Goal: Information Seeking & Learning: Learn about a topic

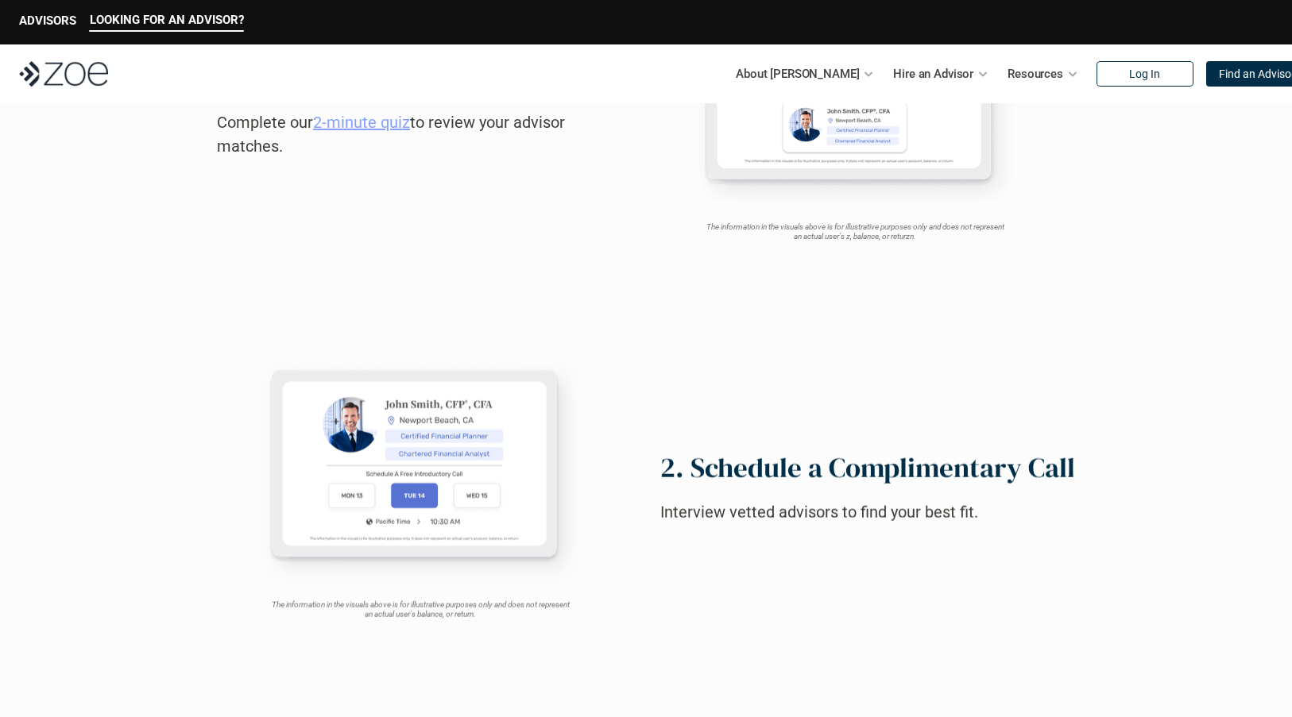
scroll to position [939, 0]
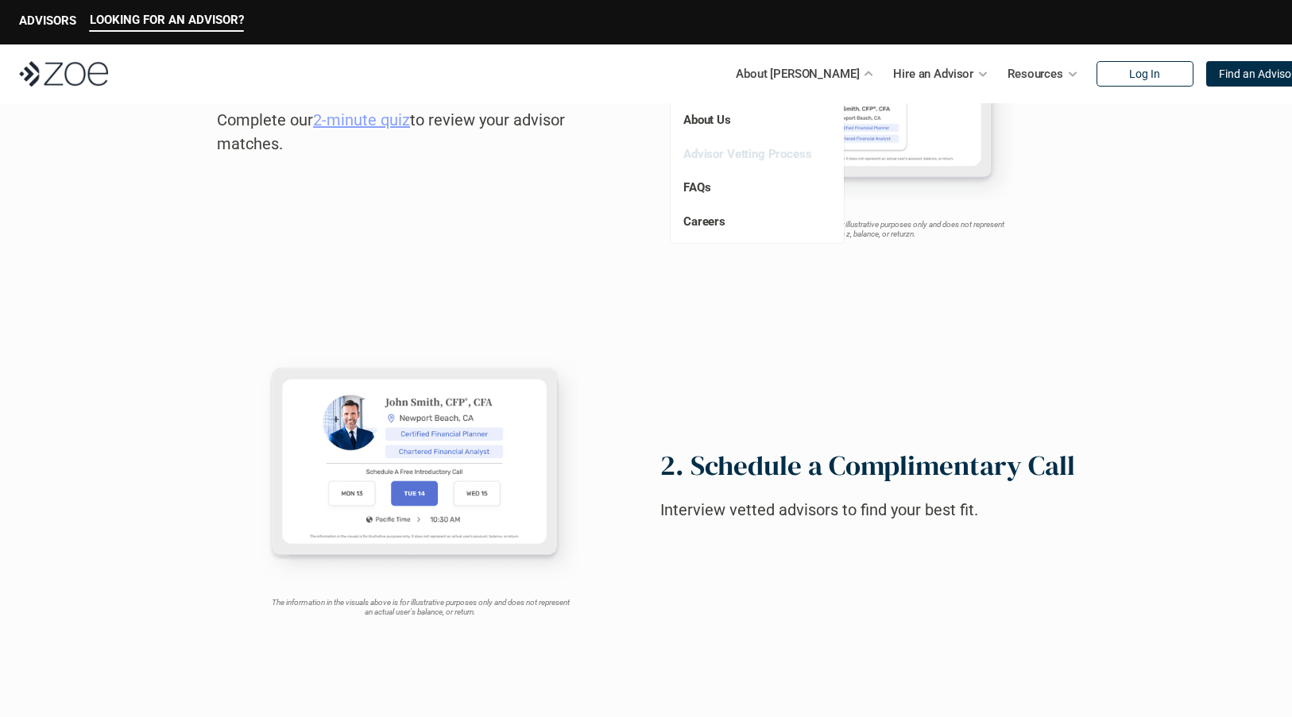
click at [774, 148] on link "Advisor Vetting Process" at bounding box center [747, 154] width 129 height 14
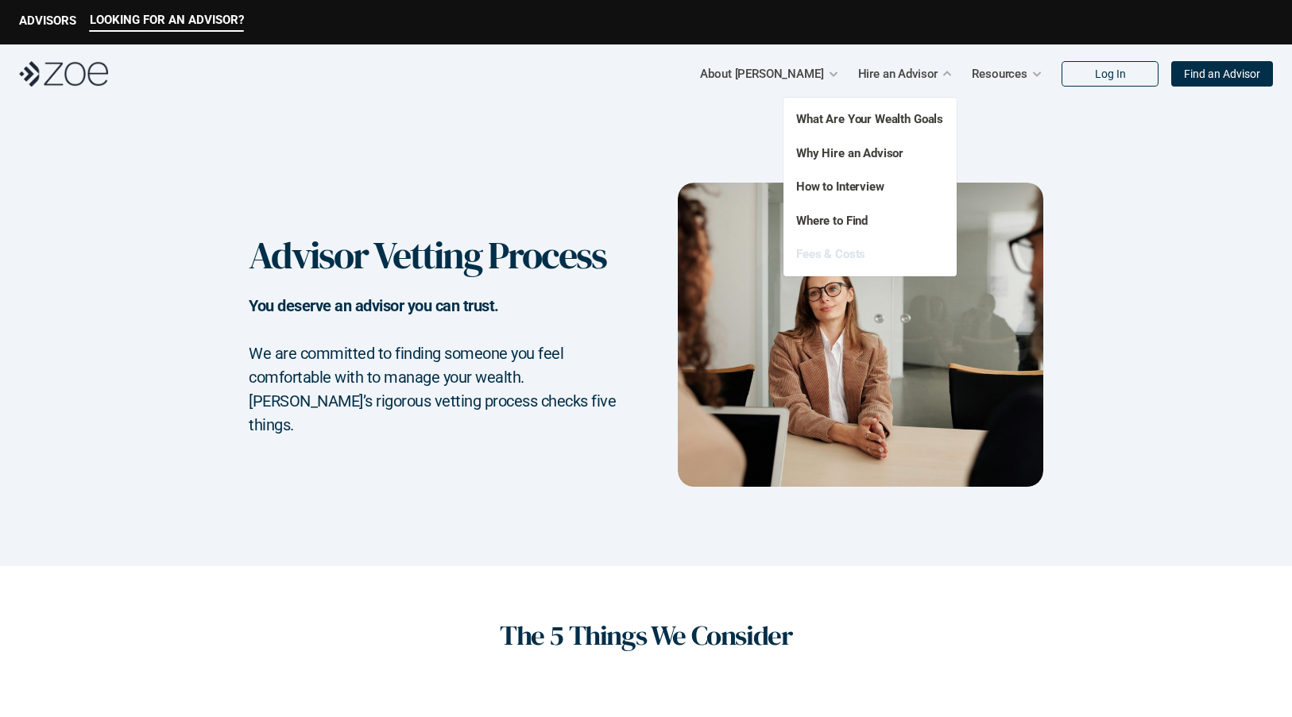
click at [854, 250] on link "Fees & Costs" at bounding box center [830, 254] width 69 height 14
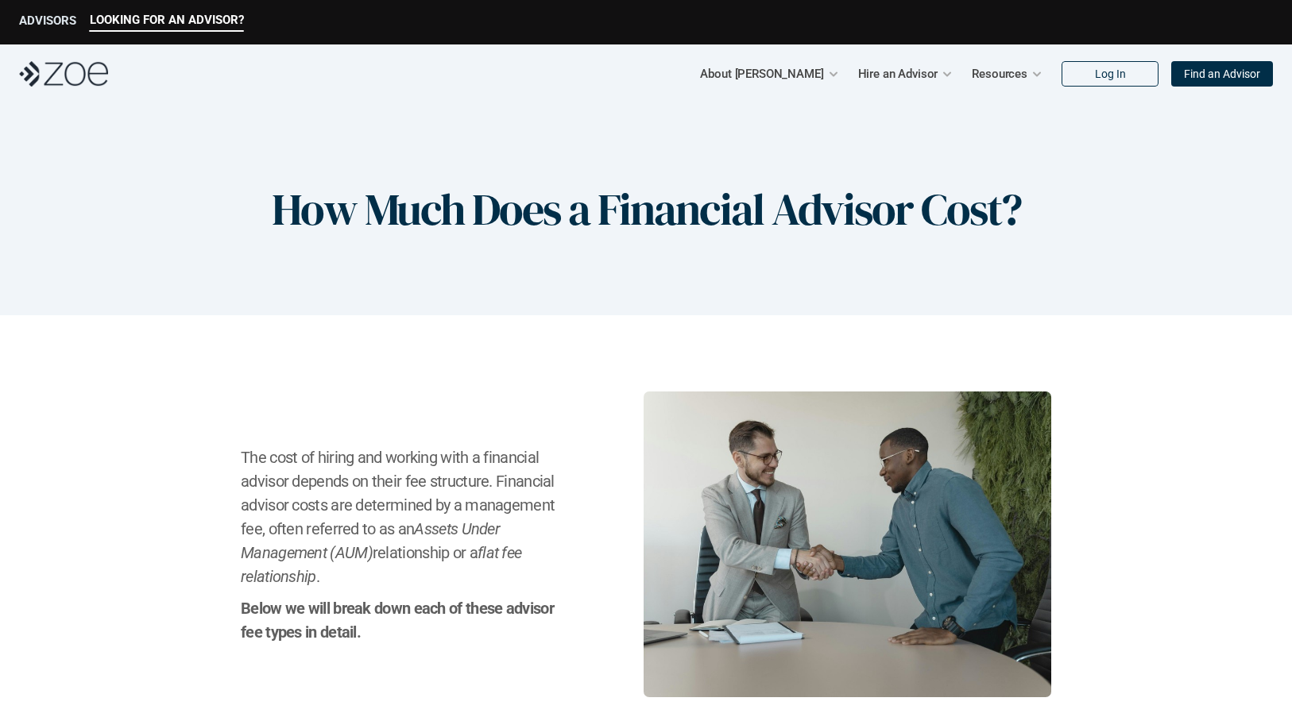
click at [54, 24] on p "ADVISORS" at bounding box center [47, 21] width 57 height 14
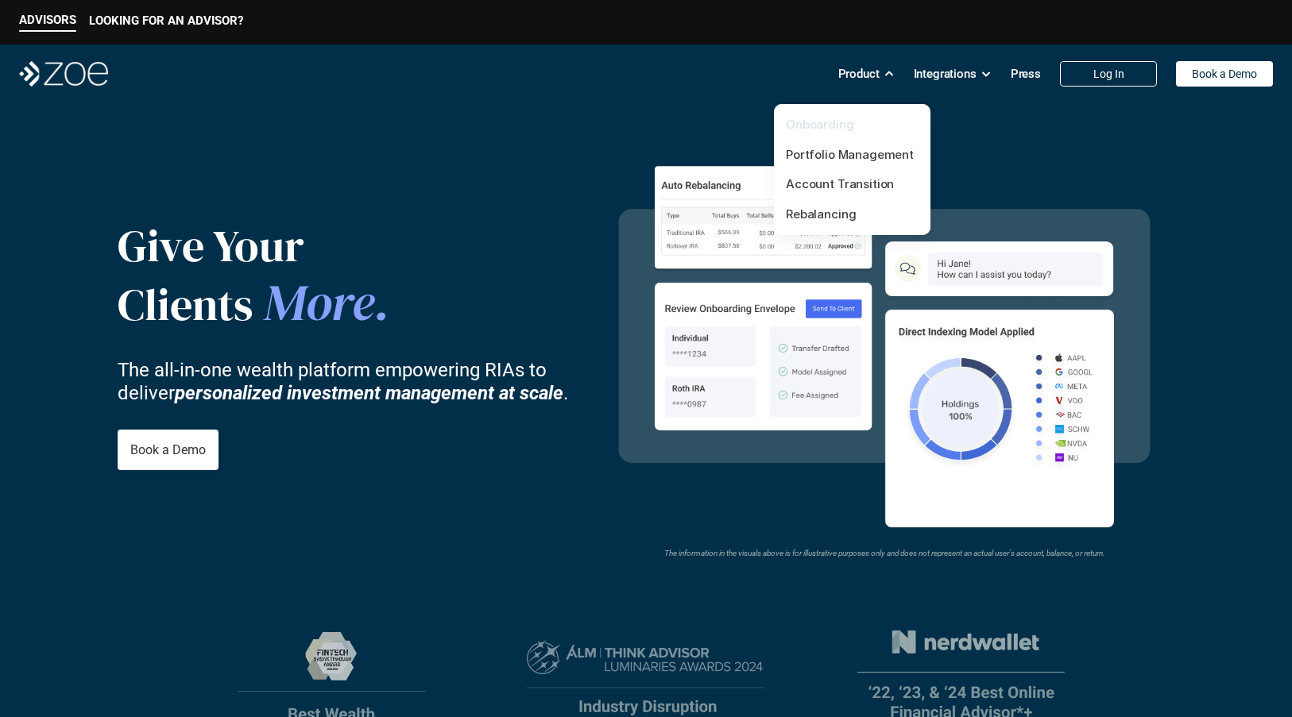
click at [847, 124] on link "Onboarding" at bounding box center [820, 124] width 68 height 15
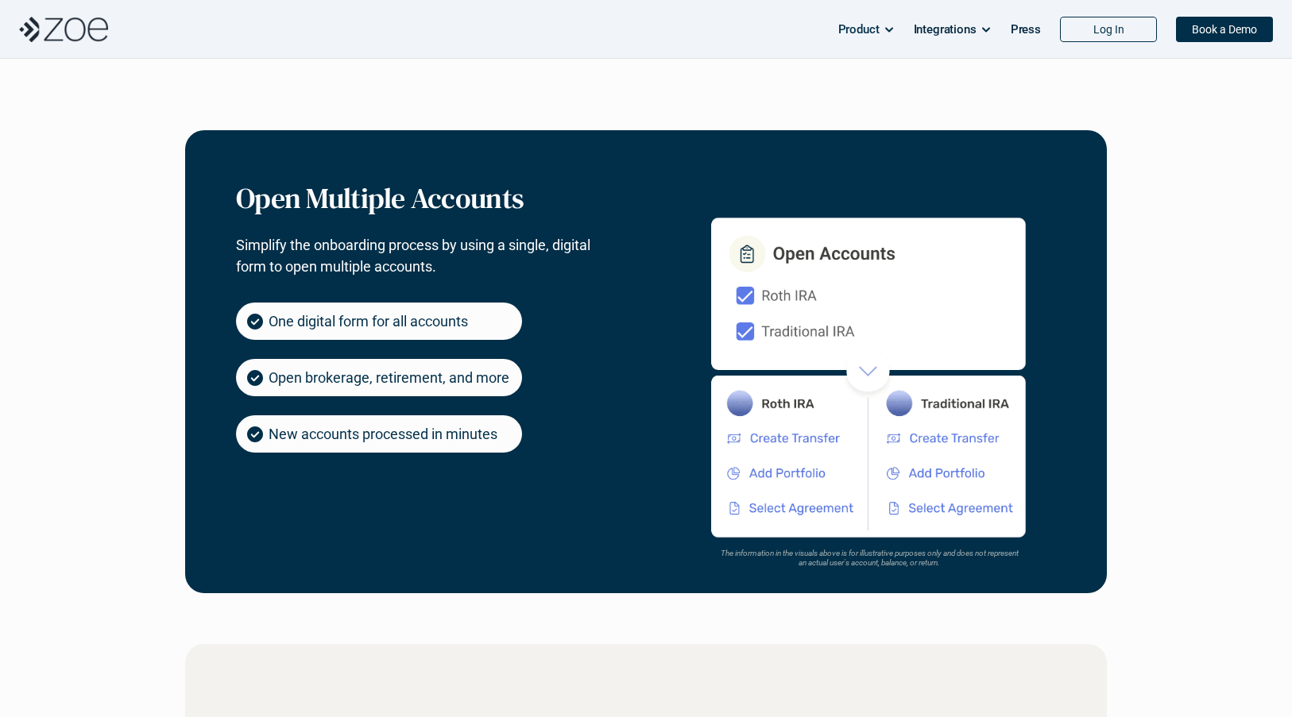
scroll to position [759, 0]
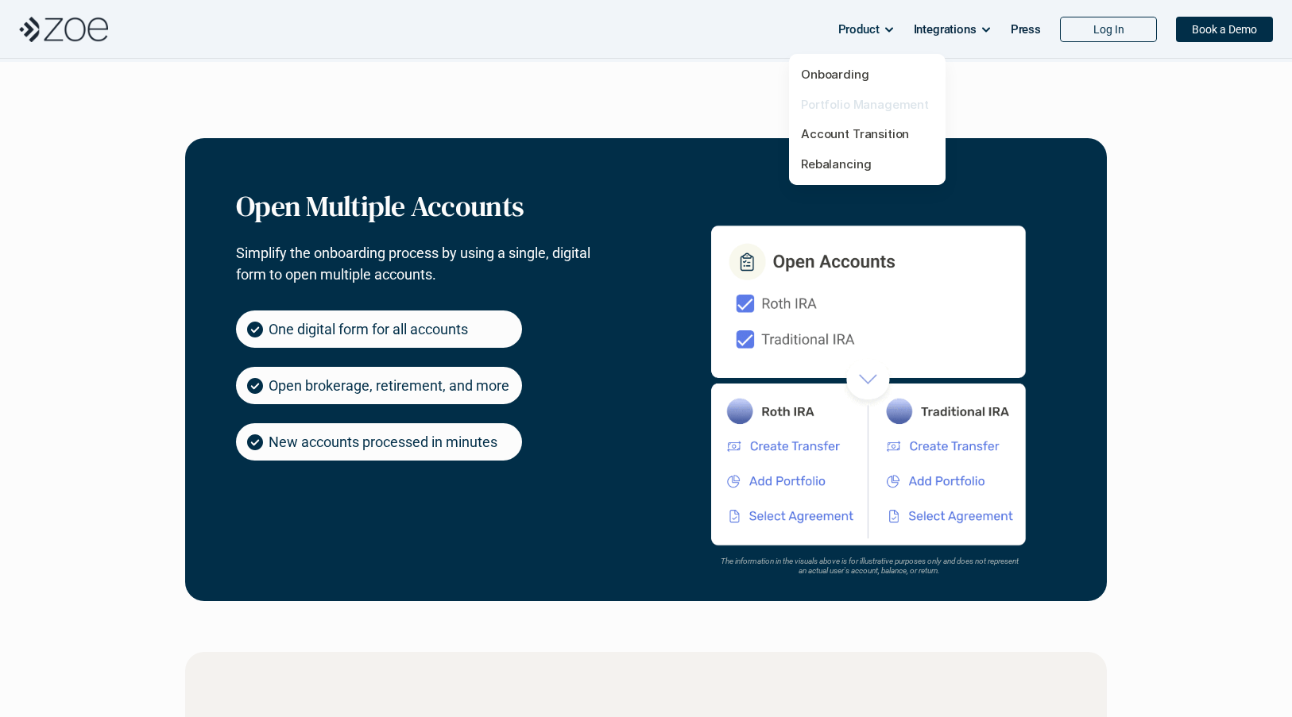
click at [867, 105] on link "Portfolio Management" at bounding box center [865, 103] width 128 height 15
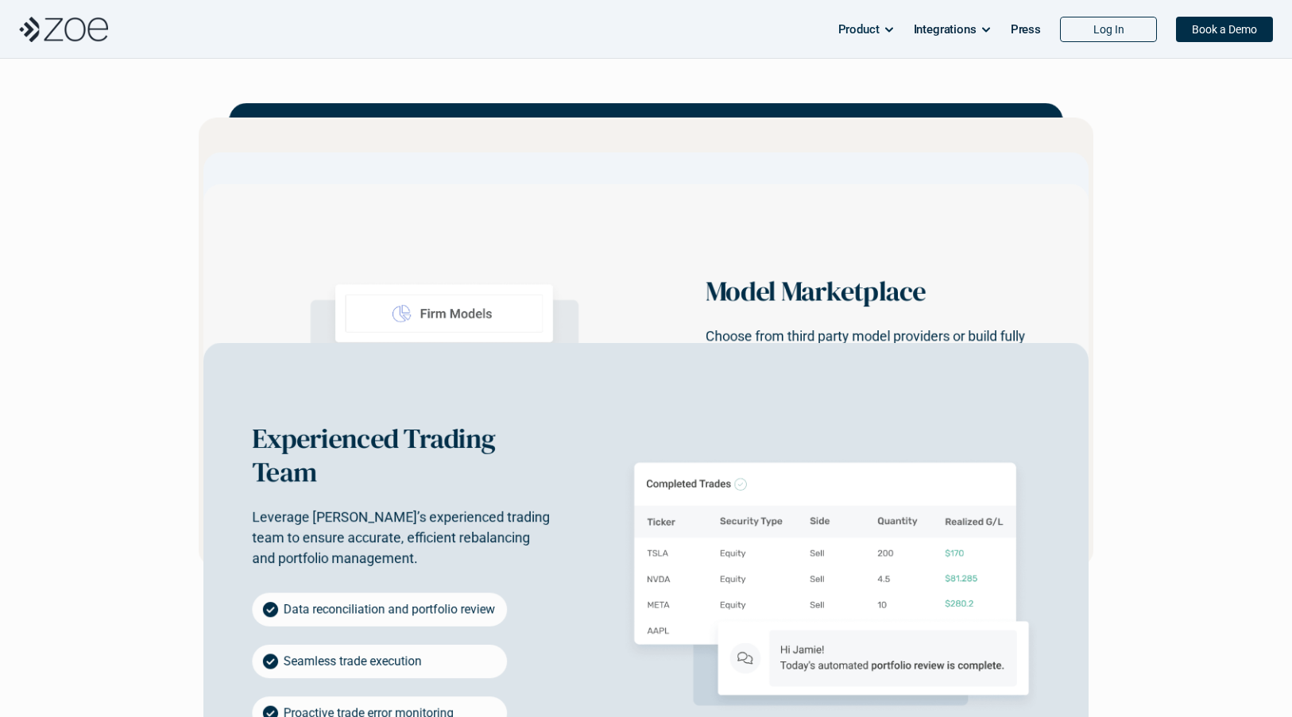
scroll to position [2183, 0]
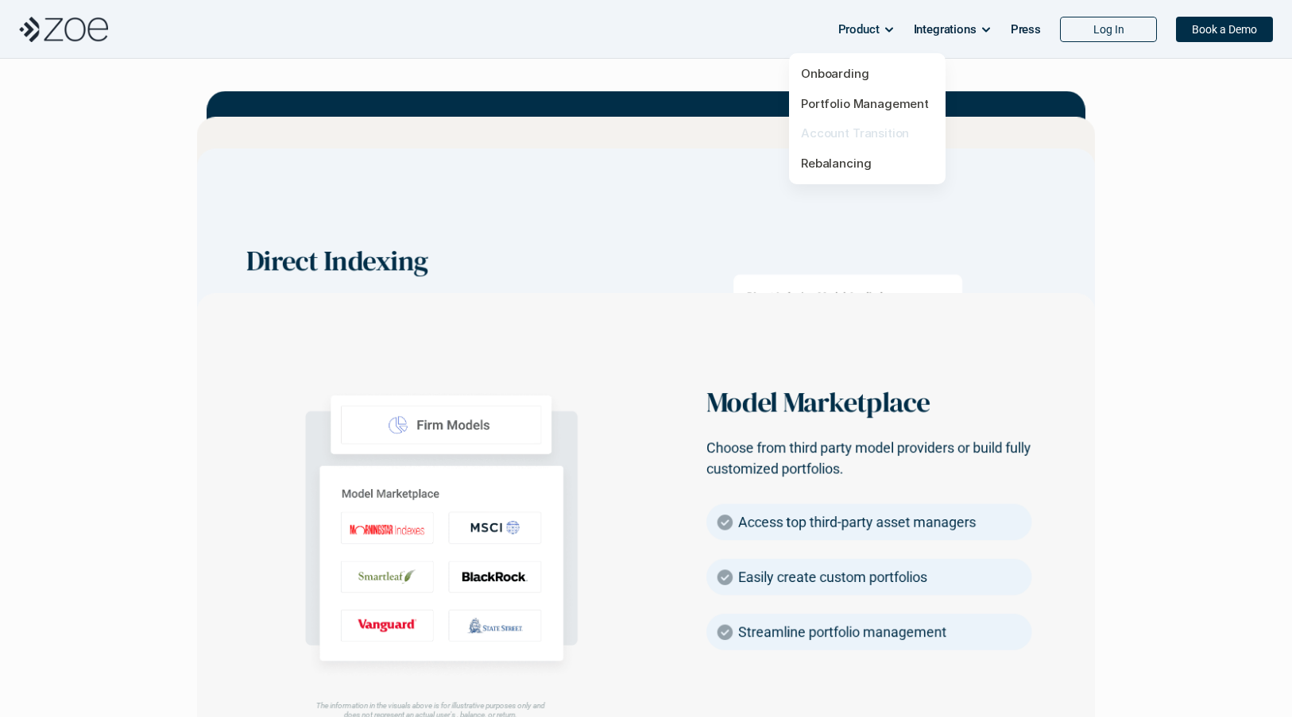
click at [876, 135] on link "Account Transition" at bounding box center [855, 133] width 108 height 15
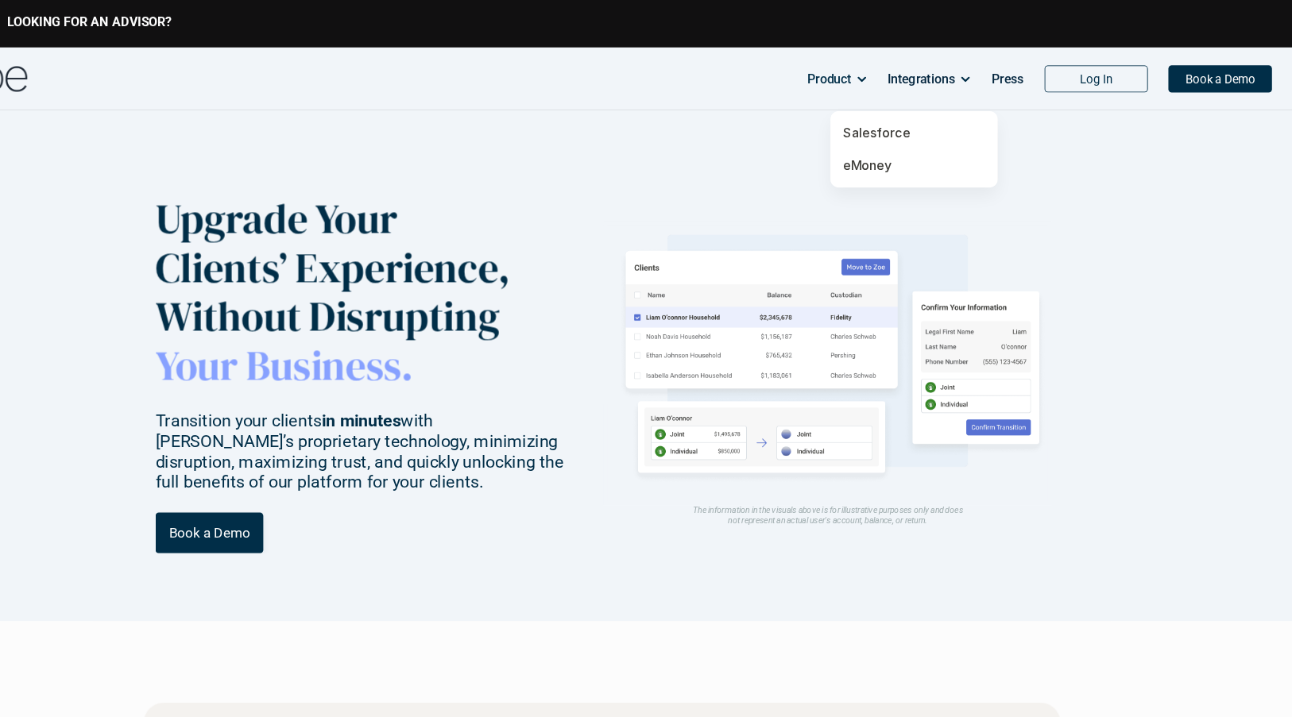
click at [921, 154] on p "eMoney" at bounding box center [937, 155] width 133 height 18
click at [906, 154] on link "eMoney" at bounding box center [893, 154] width 45 height 15
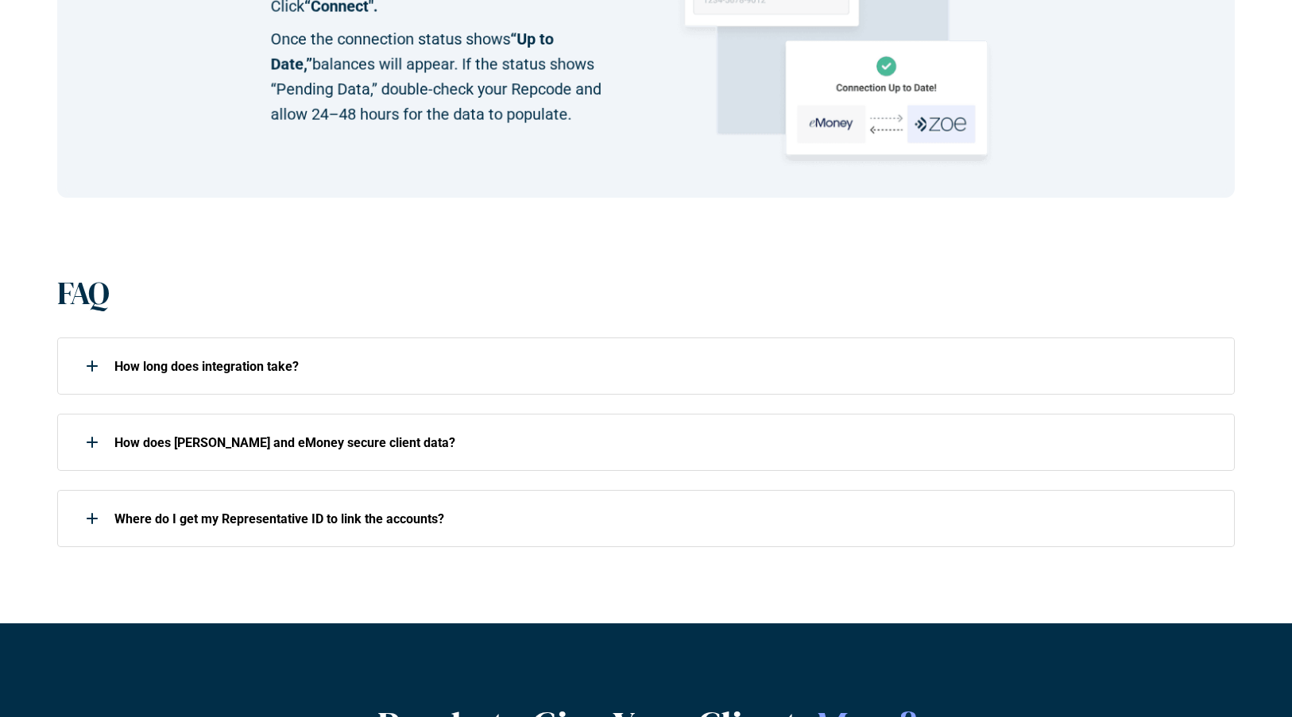
scroll to position [2021, 0]
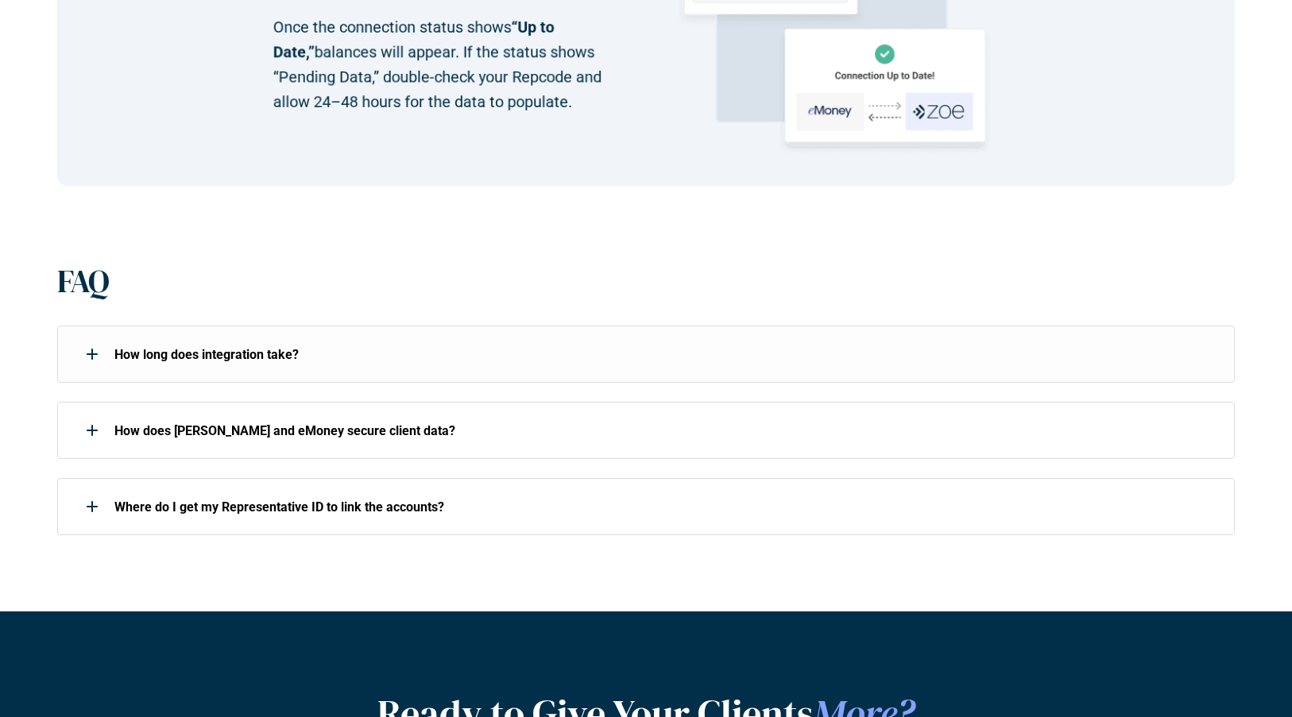
click at [559, 353] on p "How long does integration take?" at bounding box center [480, 354] width 732 height 15
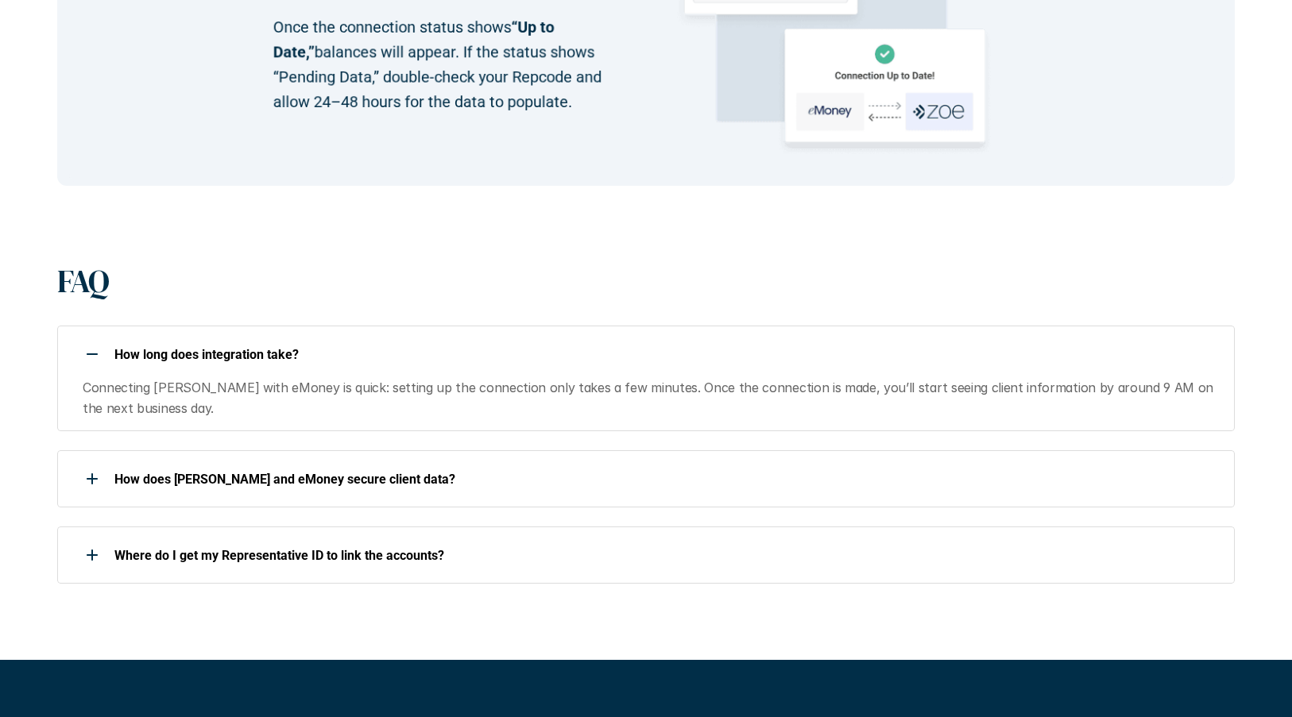
click at [558, 353] on p "How long does integration take?" at bounding box center [480, 354] width 732 height 15
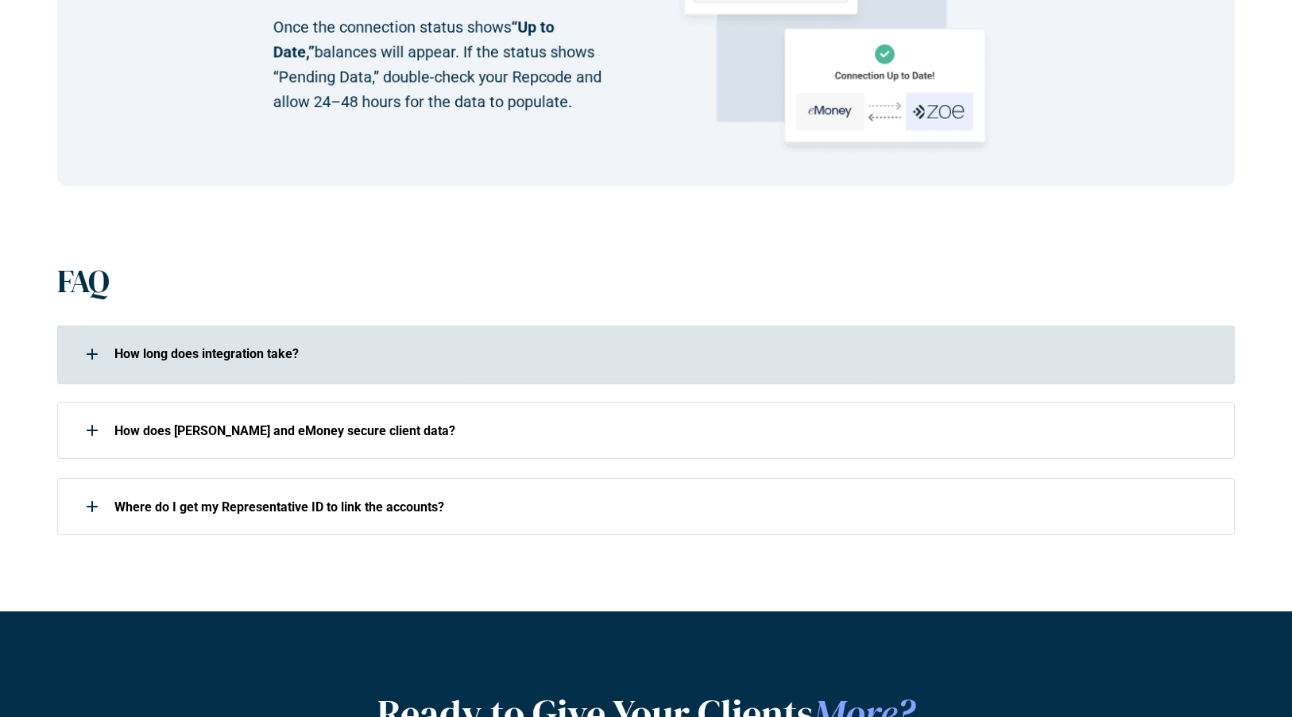
click at [558, 353] on p "How long does integration take?" at bounding box center [480, 354] width 732 height 15
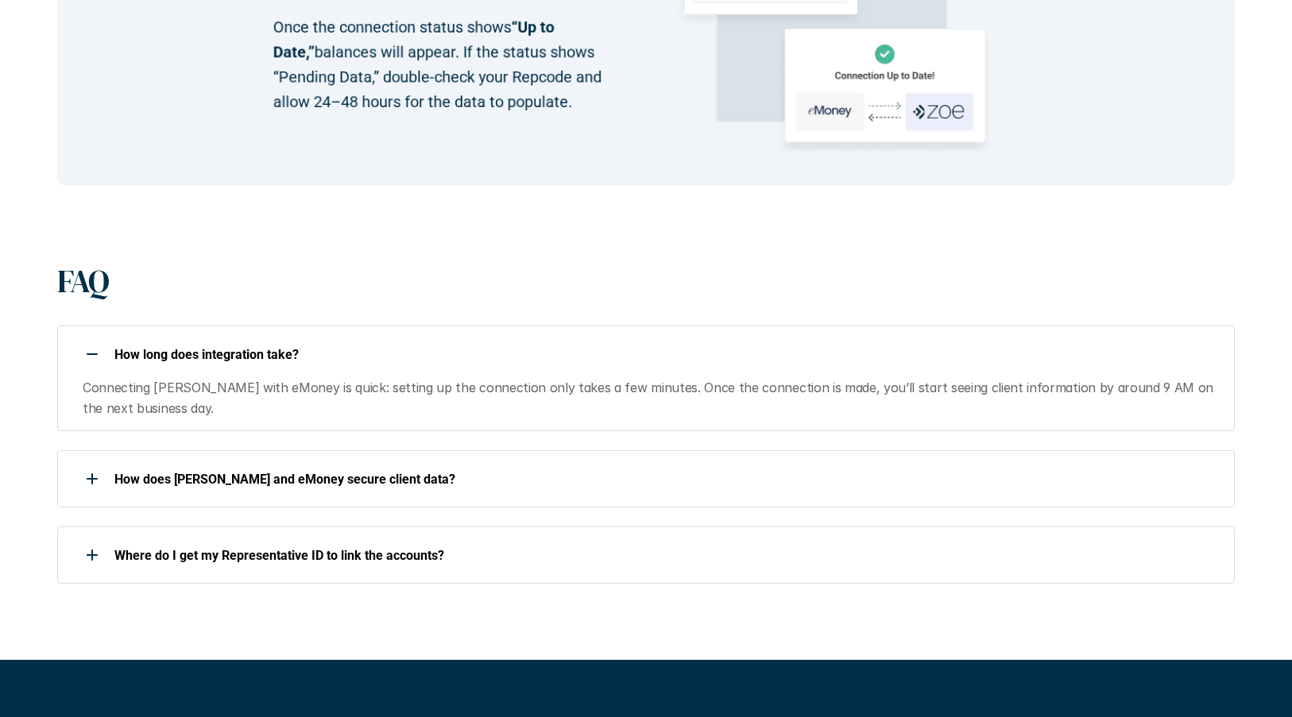
click at [558, 353] on p "How long does integration take?" at bounding box center [480, 354] width 732 height 15
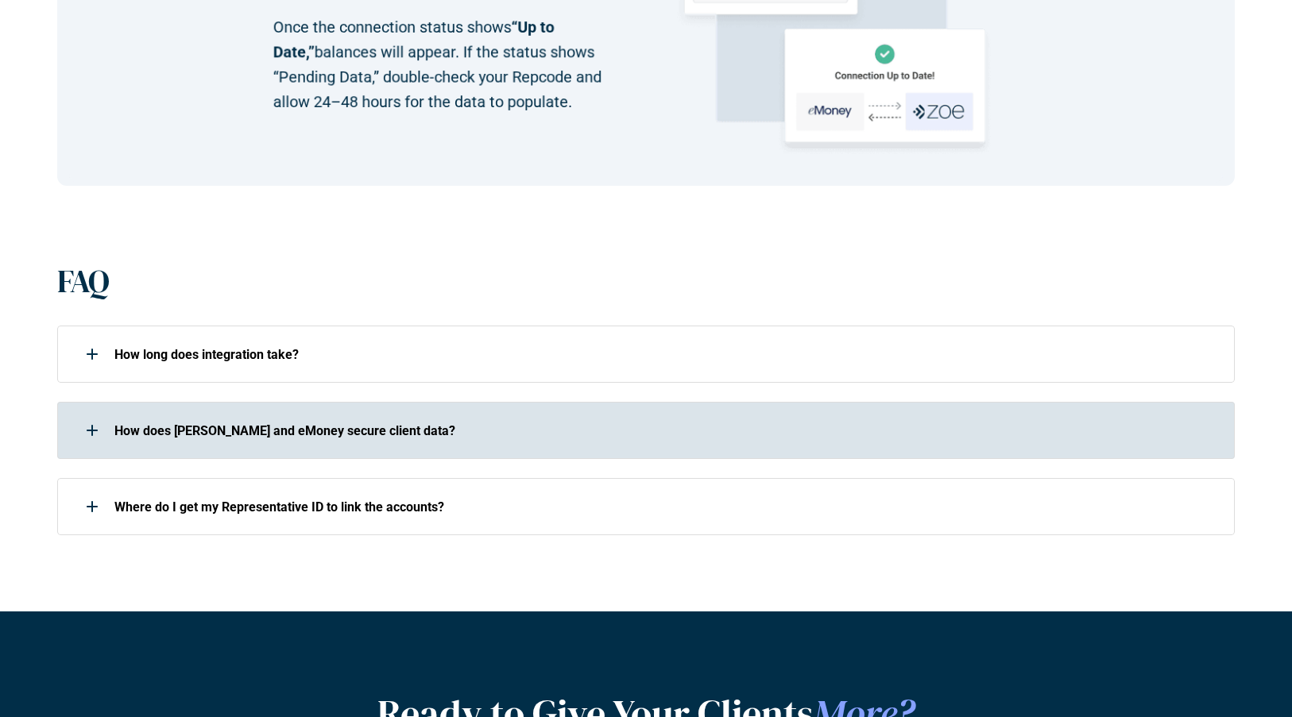
click at [556, 426] on p "How does [PERSON_NAME] and eMoney secure client data?" at bounding box center [480, 430] width 732 height 15
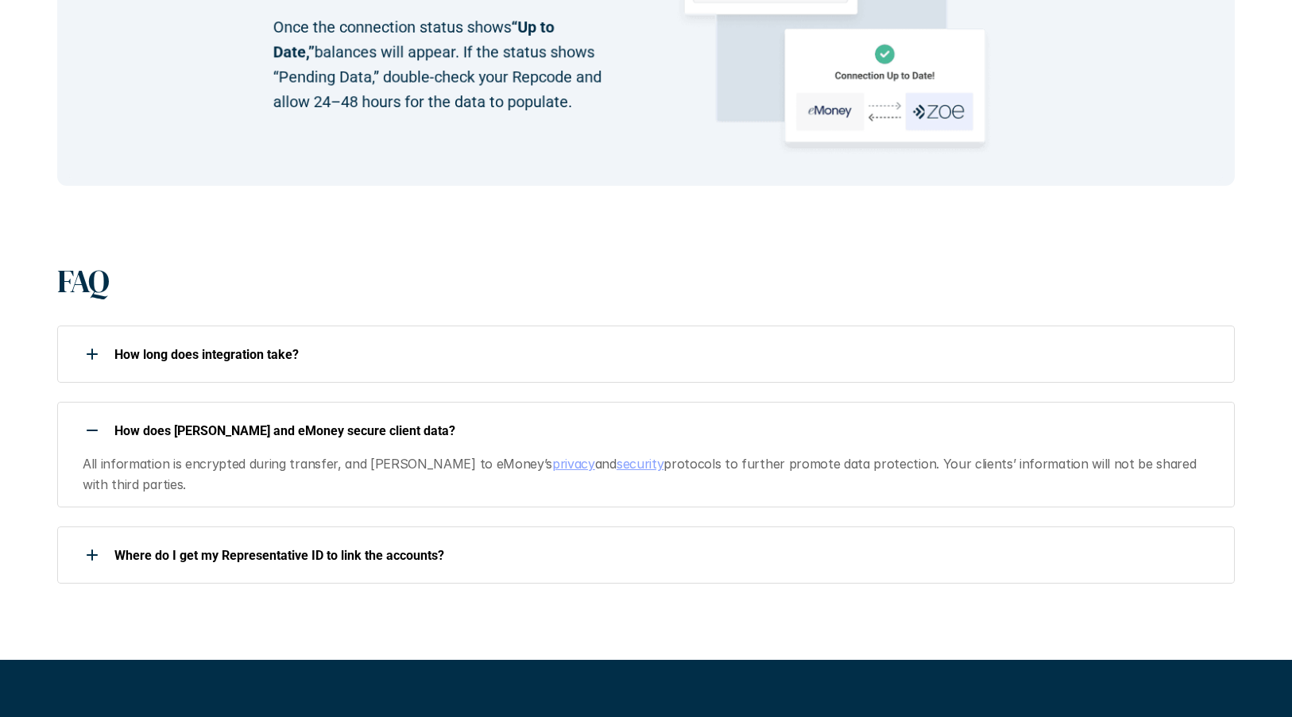
click at [556, 426] on p "How does [PERSON_NAME] and eMoney secure client data?" at bounding box center [480, 430] width 732 height 15
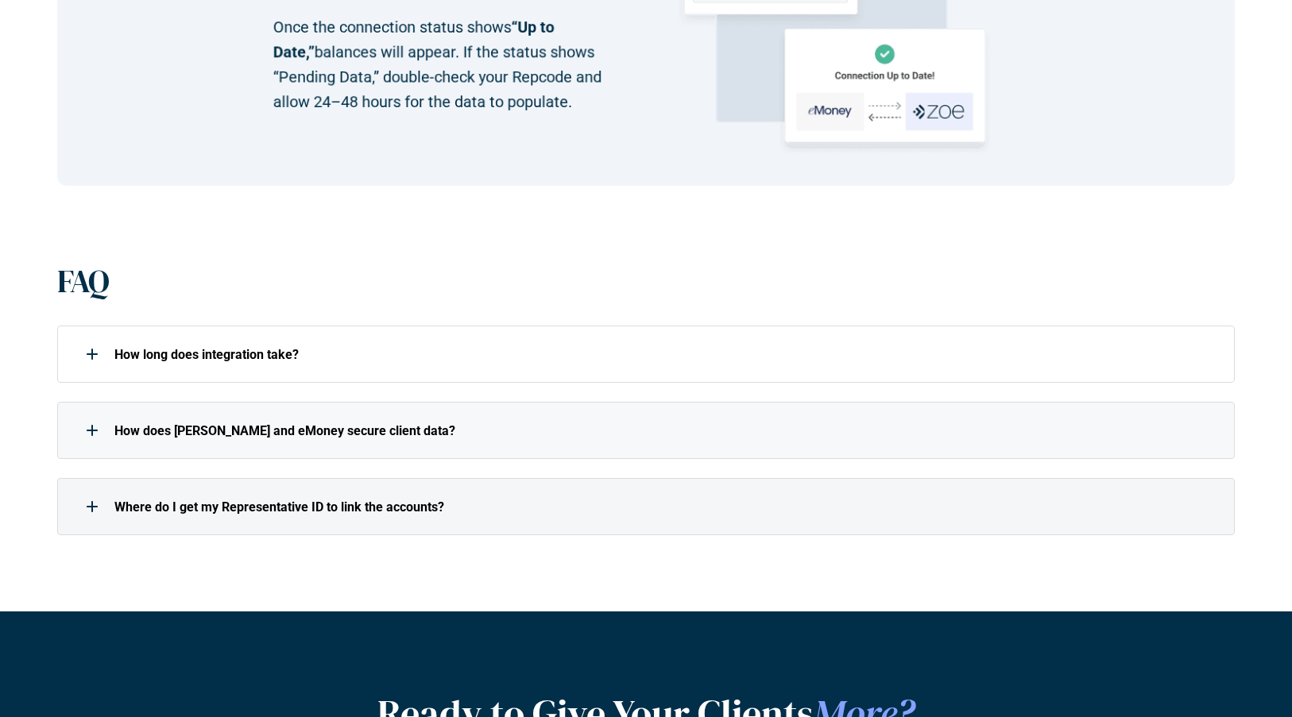
click at [536, 500] on p "Where do I get my Representative ID to link the accounts?" at bounding box center [480, 507] width 732 height 15
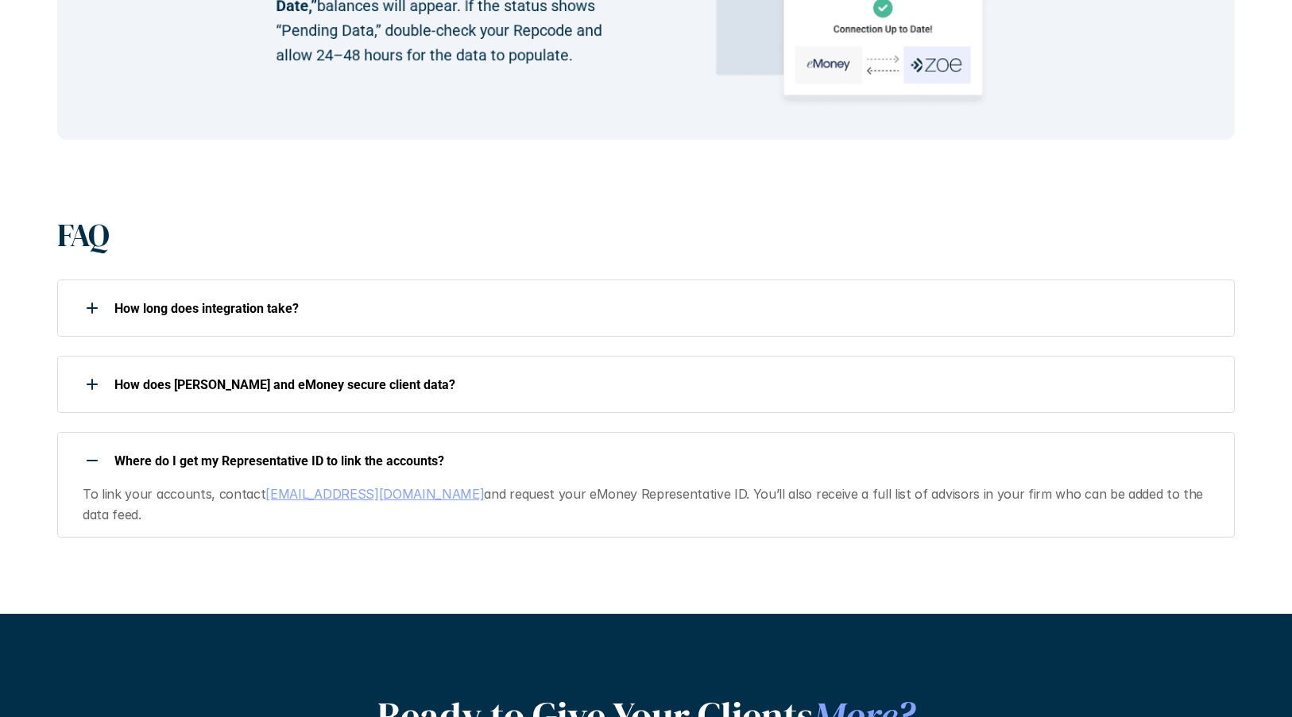
scroll to position [2072, 0]
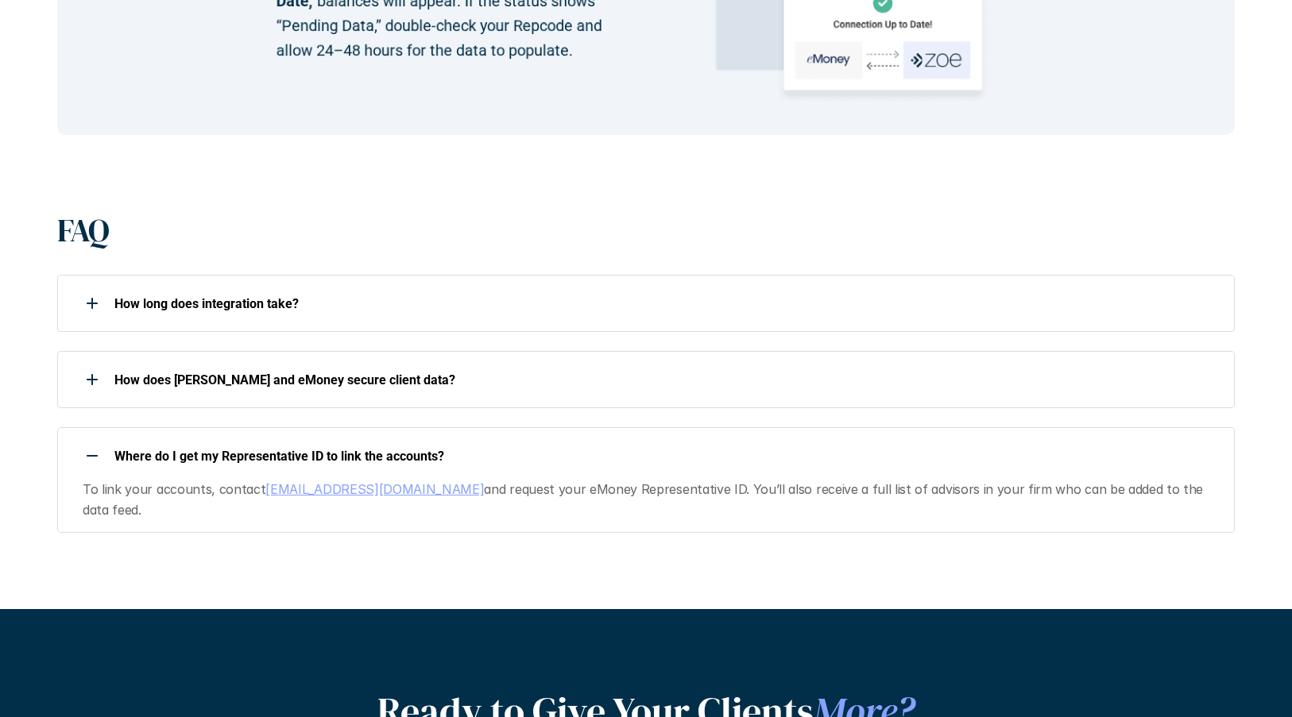
click at [537, 446] on div "Where do I get my Representative ID to link the accounts?" at bounding box center [452, 456] width 790 height 32
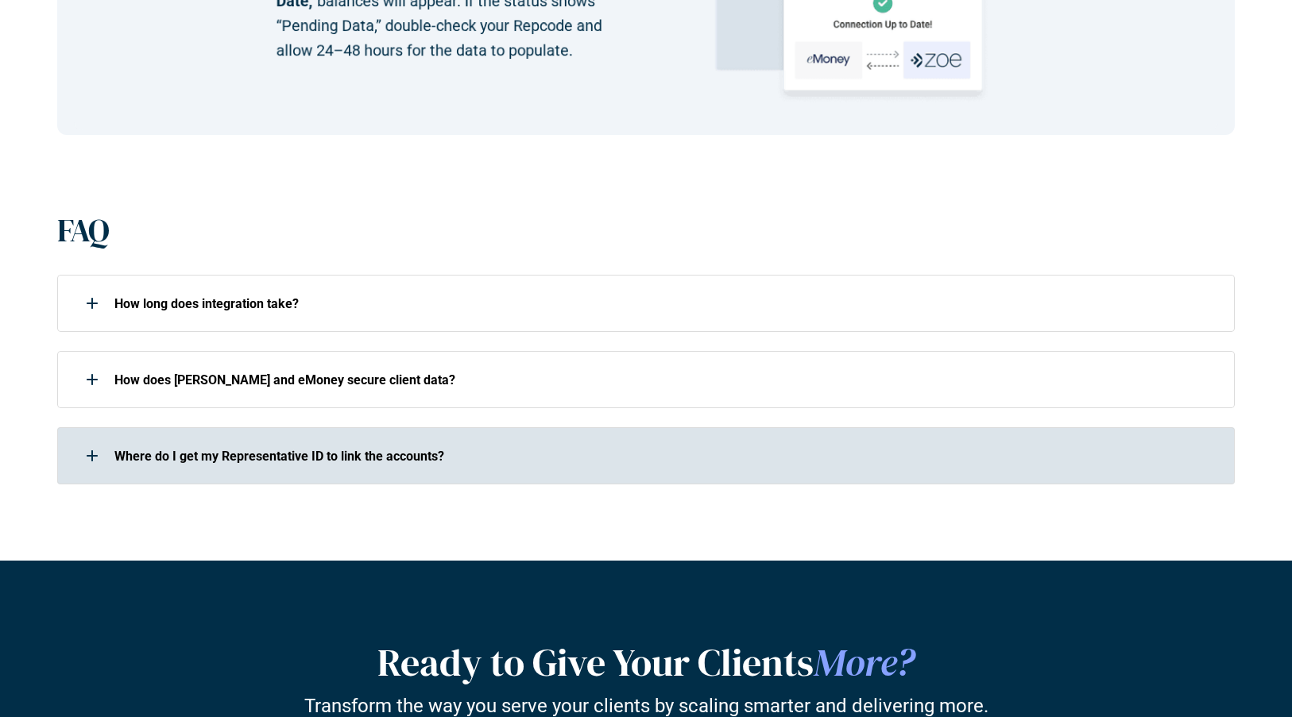
click at [537, 447] on div "Where do I get my Representative ID to link the accounts?" at bounding box center [452, 456] width 790 height 32
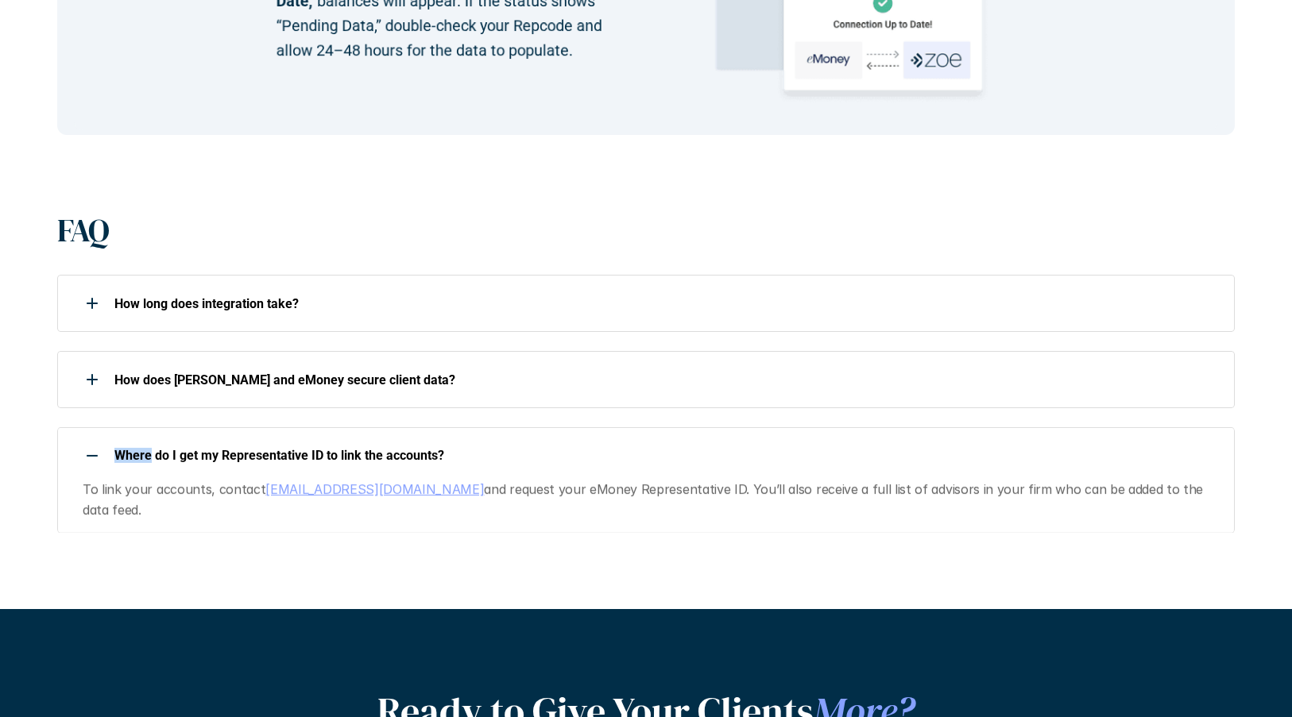
click at [537, 447] on div "Where do I get my Representative ID to link the accounts?" at bounding box center [452, 456] width 790 height 32
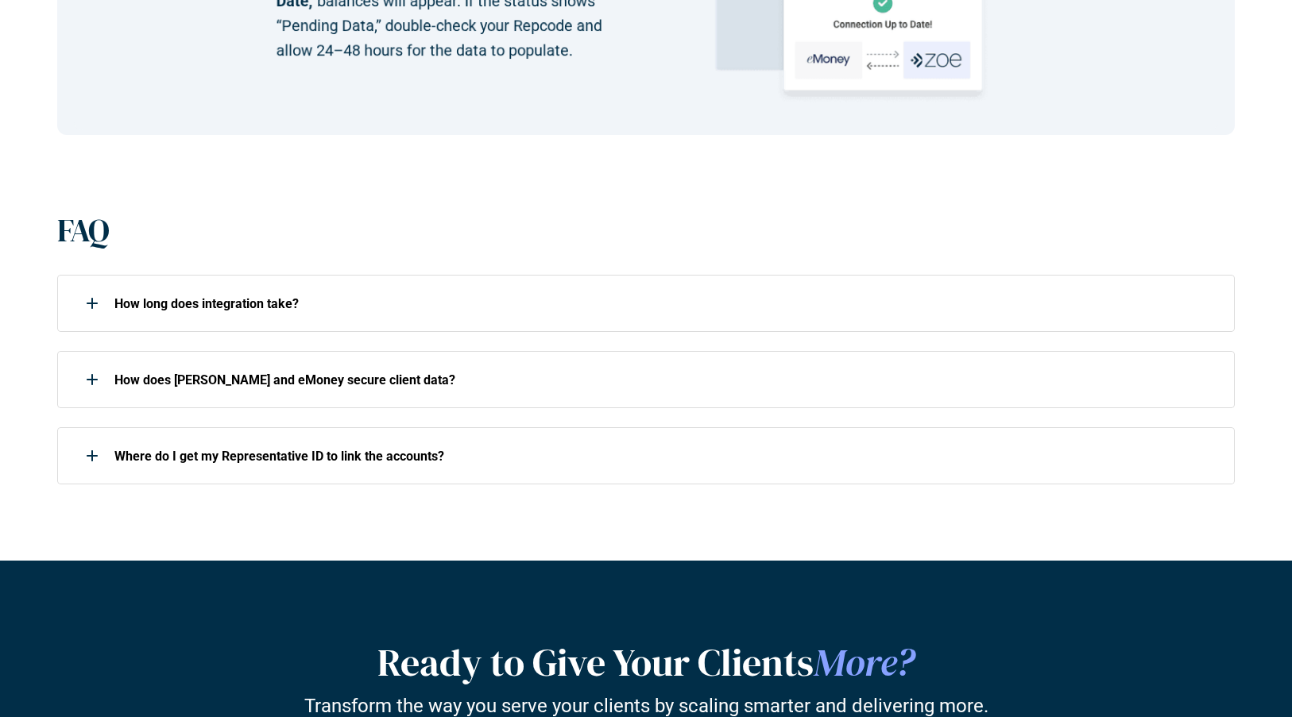
click at [610, 231] on div "FAQ" at bounding box center [462, 230] width 810 height 38
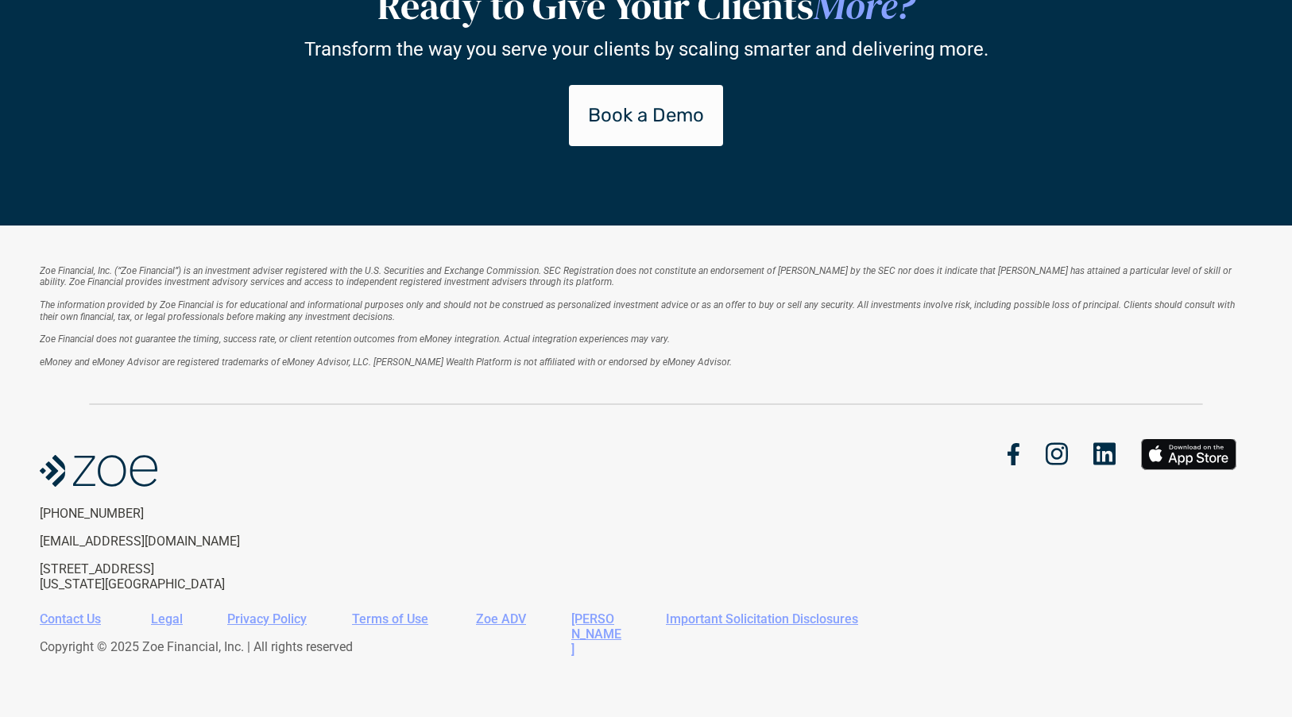
scroll to position [2709, 0]
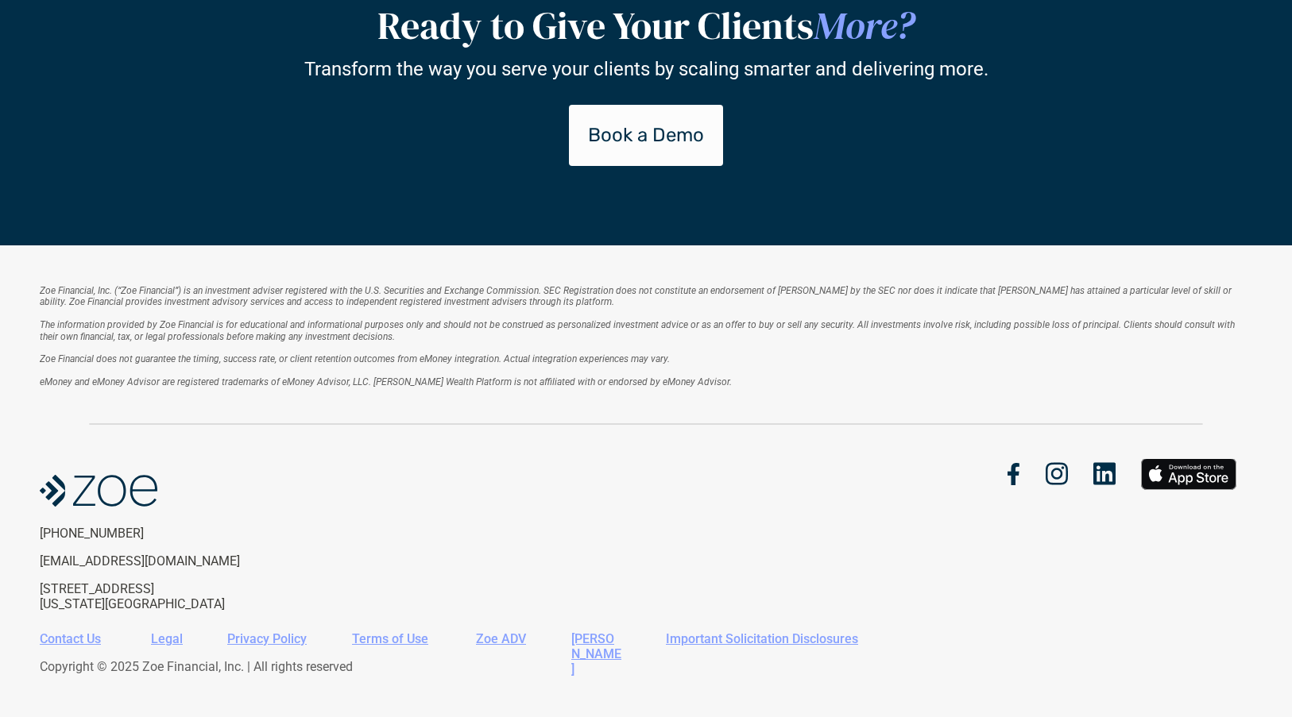
click at [495, 635] on link "Zoe ADV" at bounding box center [501, 639] width 50 height 15
